Goal: Information Seeking & Learning: Understand process/instructions

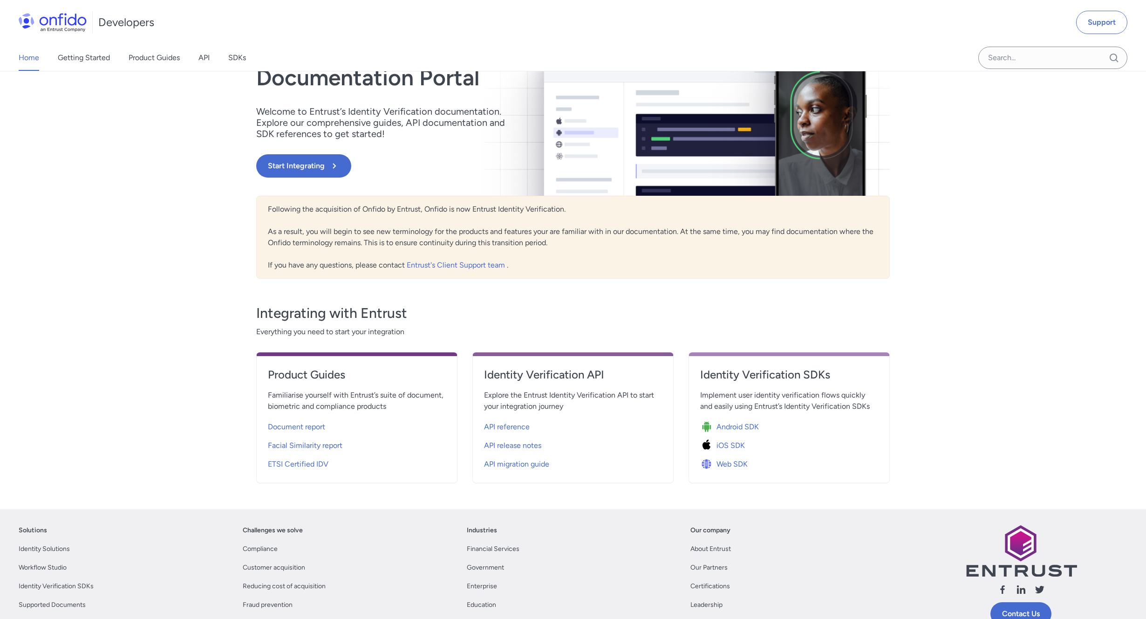
scroll to position [73, 0]
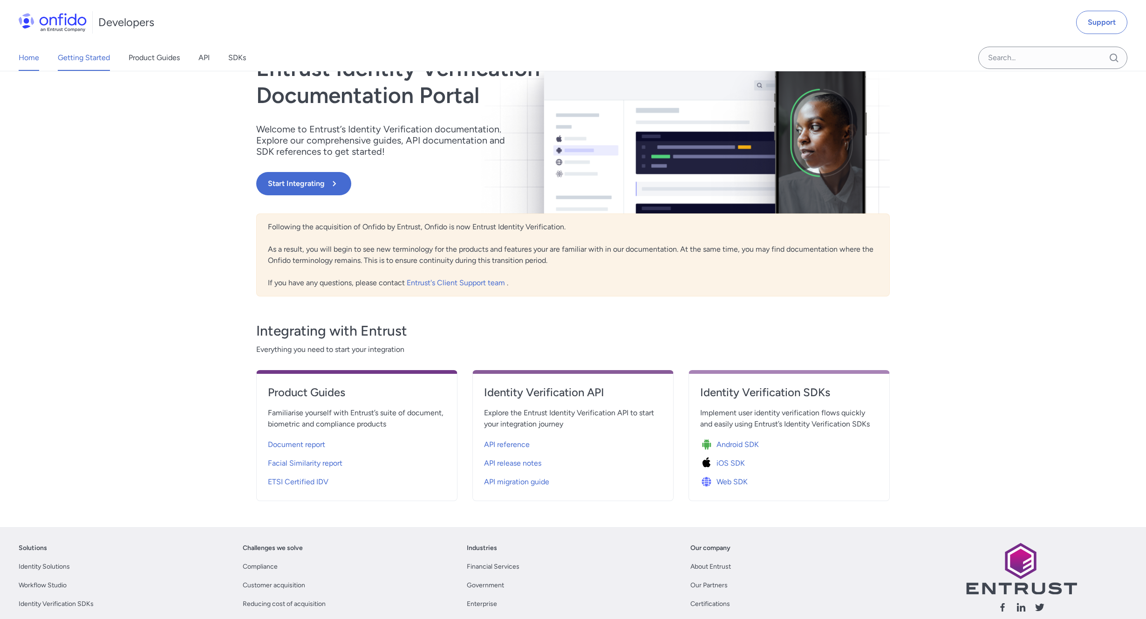
click at [96, 63] on link "Getting Started" at bounding box center [84, 58] width 52 height 26
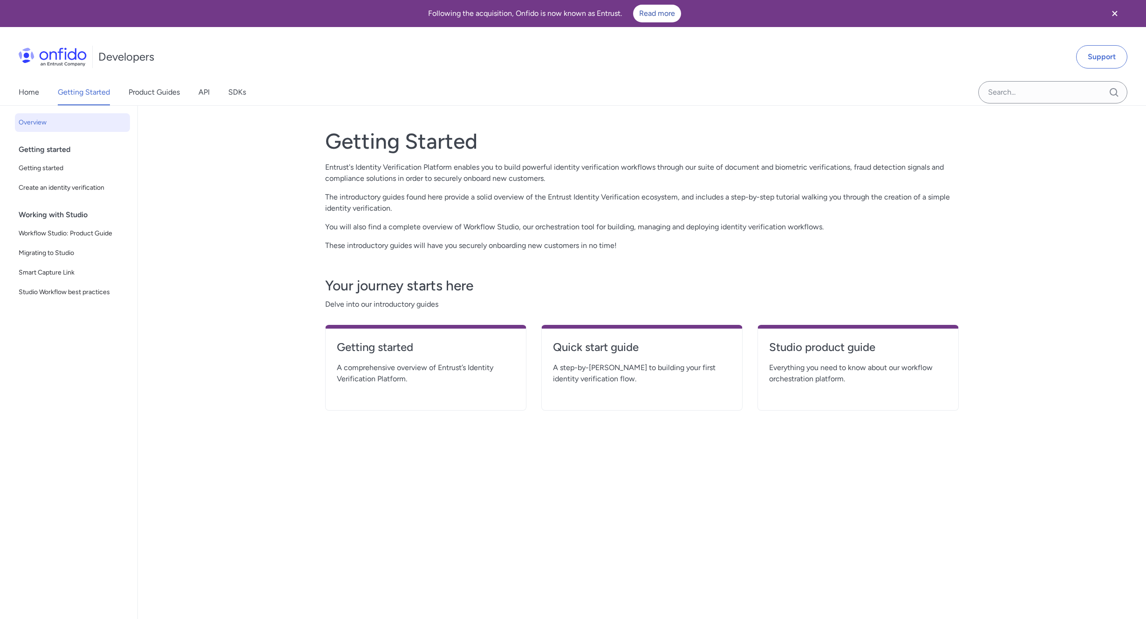
click at [614, 384] on span "A step-by-step guide to building your first identity verification flow." at bounding box center [642, 373] width 178 height 22
click at [606, 354] on h4 "Quick start guide" at bounding box center [642, 347] width 178 height 15
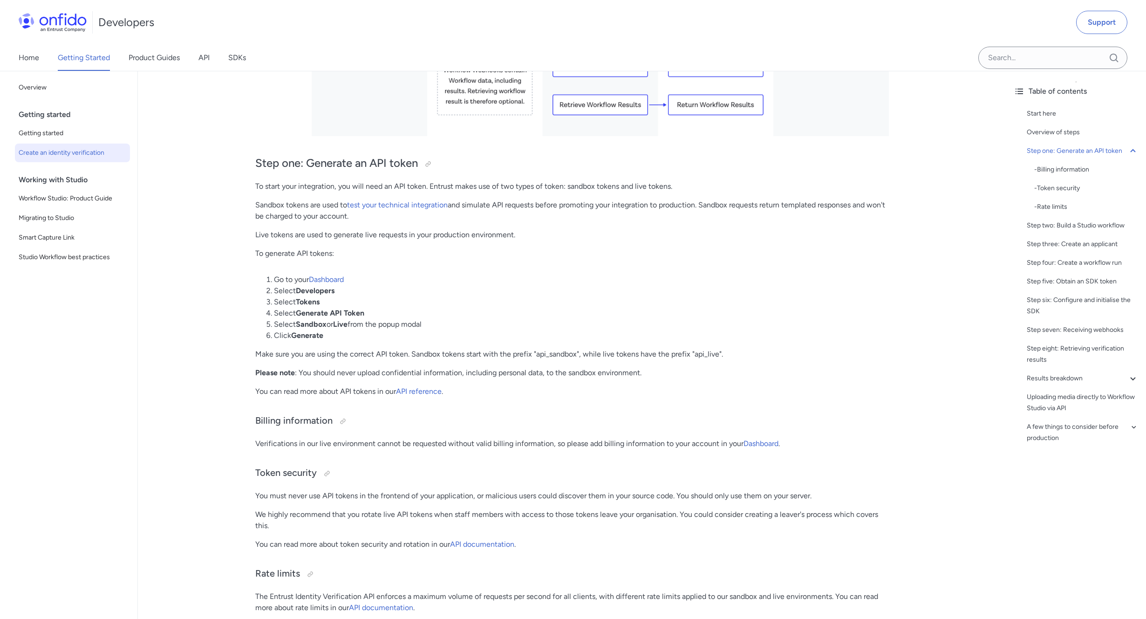
scroll to position [475, 0]
